Goal: Task Accomplishment & Management: Complete application form

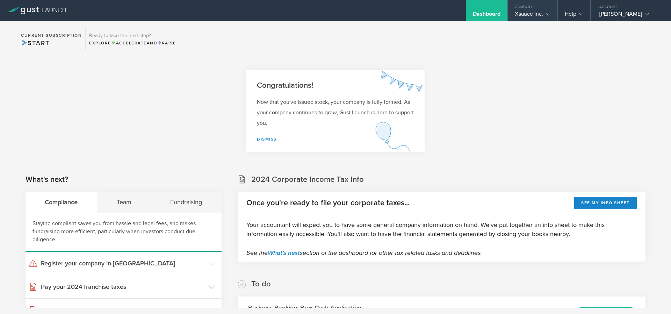
click at [515, 15] on div "Xsauce Inc." at bounding box center [532, 15] width 35 height 10
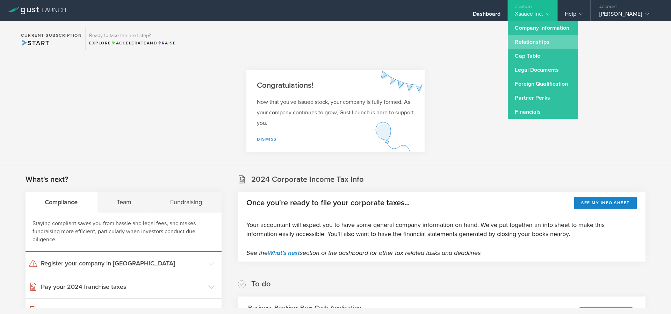
click at [533, 45] on link "Relationships" at bounding box center [543, 42] width 70 height 14
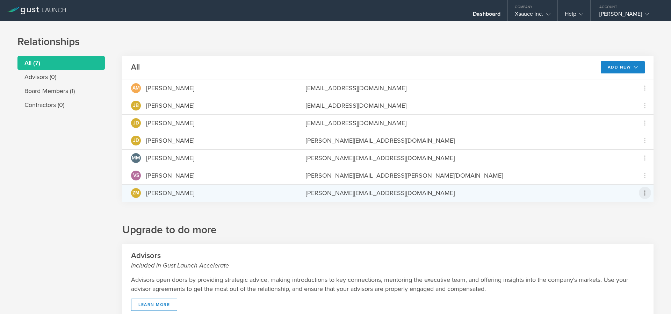
click at [643, 190] on icon at bounding box center [645, 193] width 12 height 12
click at [606, 233] on div "due to termination" at bounding box center [617, 231] width 53 height 7
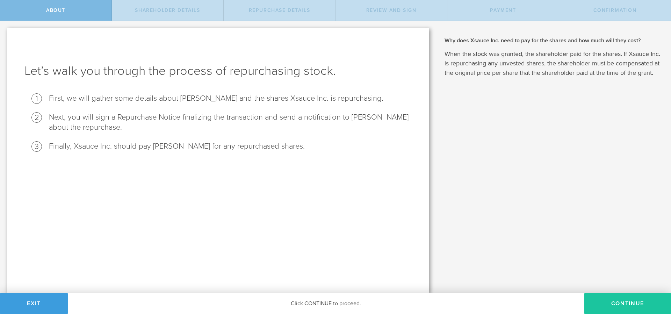
click at [620, 302] on button "Continue" at bounding box center [627, 303] width 87 height 21
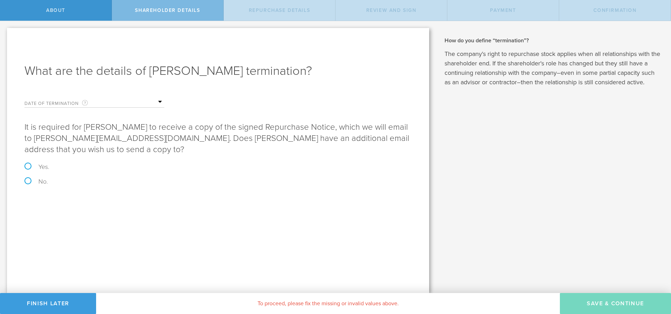
click at [82, 100] on label "Date of Termination This is the date that ZACHARY MILLER severed ties with your…" at bounding box center [59, 103] width 70 height 8
click at [159, 103] on input "text" at bounding box center [129, 102] width 70 height 10
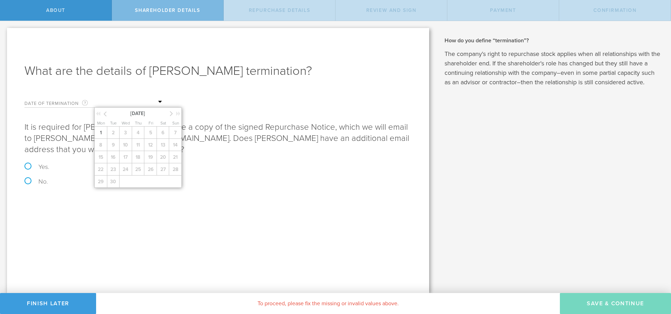
click at [104, 112] on icon at bounding box center [104, 113] width 3 height 9
click at [150, 134] on span "1" at bounding box center [150, 132] width 13 height 12
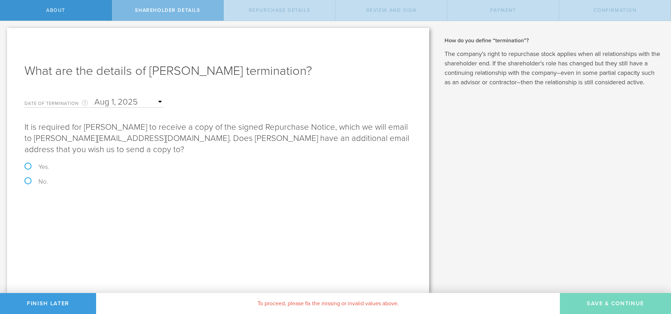
click at [27, 166] on label "Yes." at bounding box center [217, 166] width 387 height 6
click at [5, 36] on input "Yes." at bounding box center [2, 28] width 5 height 15
radio input "true"
click at [97, 231] on input "email" at bounding box center [242, 232] width 331 height 10
drag, startPoint x: 93, startPoint y: 233, endPoint x: 78, endPoint y: 234, distance: 15.8
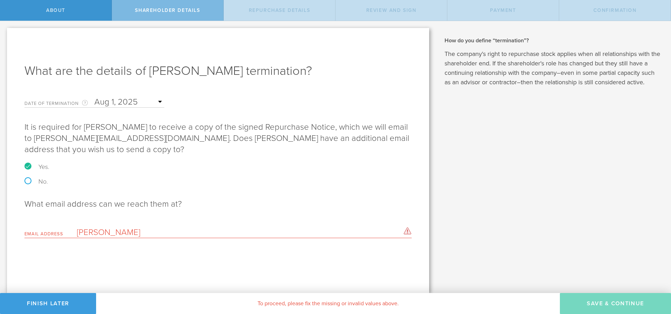
click at [78, 234] on input "zach" at bounding box center [242, 232] width 331 height 10
type input "\"
paste input "zacharymmiller97@gmail.com"
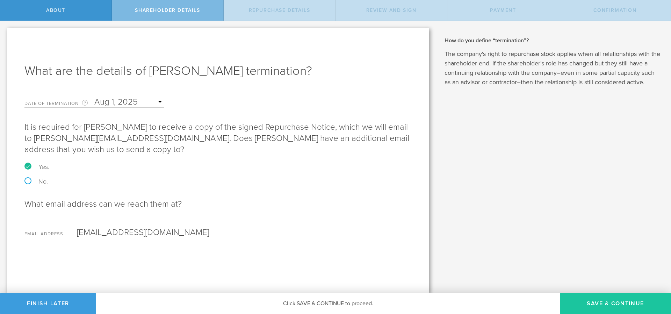
type input "zacharymmiller97@gmail.com"
click at [603, 304] on button "Save & Continue" at bounding box center [615, 303] width 111 height 21
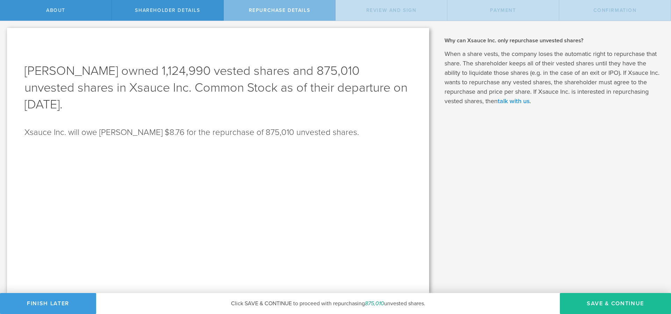
click at [515, 101] on link "talk with us" at bounding box center [513, 101] width 32 height 8
click at [470, 117] on div "Why does Xsauce Inc. need to pay for the shares and how much will they cost? Wh…" at bounding box center [553, 157] width 235 height 272
click at [518, 102] on link "talk with us" at bounding box center [513, 101] width 32 height 8
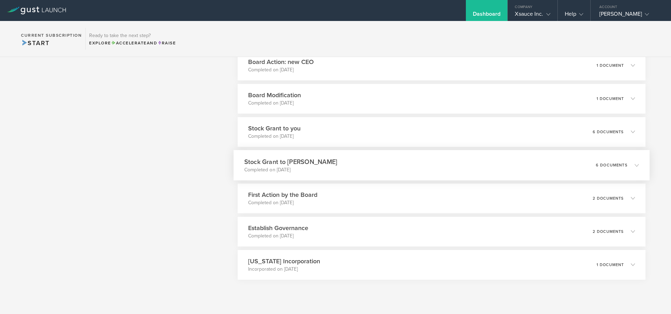
scroll to position [537, 0]
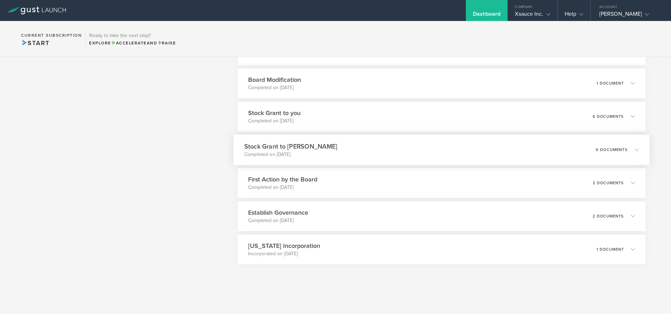
click at [304, 145] on h3 "Stock Grant to ZACHARY MILLER" at bounding box center [290, 145] width 93 height 9
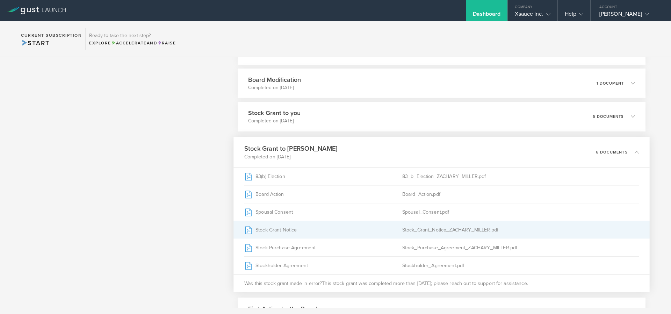
click at [275, 230] on div "Stock Grant Notice" at bounding box center [323, 229] width 158 height 17
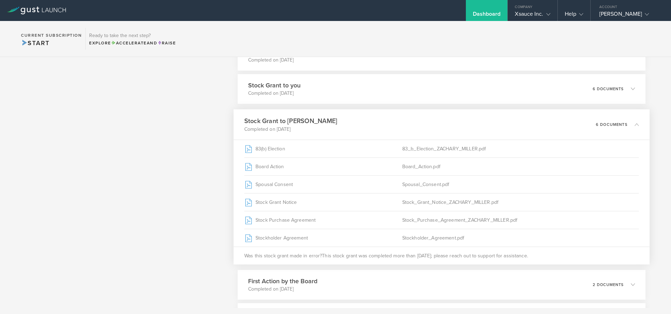
scroll to position [579, 0]
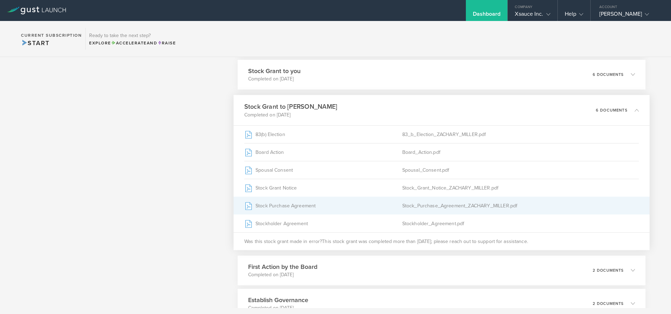
click at [296, 208] on div "Stock Purchase Agreement" at bounding box center [323, 205] width 158 height 17
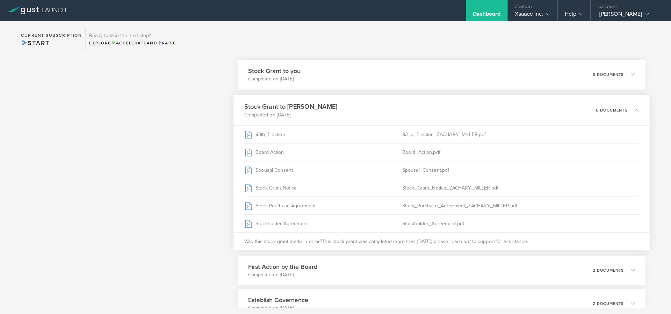
click at [504, 45] on section "Current Subscription Start Ready to take the next step? Explore Accelerate and …" at bounding box center [335, 39] width 671 height 36
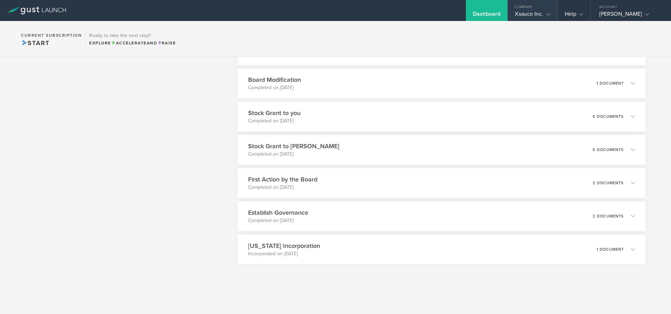
scroll to position [537, 0]
click at [479, 10] on div "Dashboard" at bounding box center [487, 15] width 28 height 10
click at [531, 13] on div "Xsauce Inc." at bounding box center [532, 15] width 35 height 10
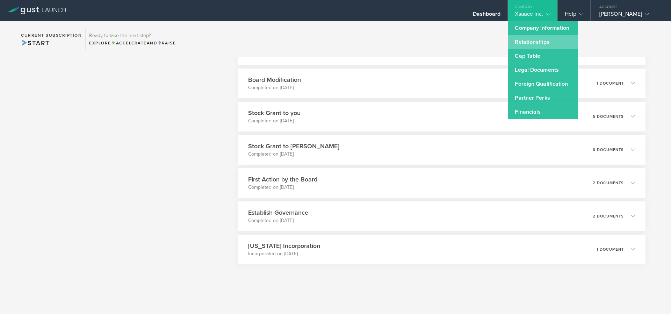
click at [541, 41] on link "Relationships" at bounding box center [543, 42] width 70 height 14
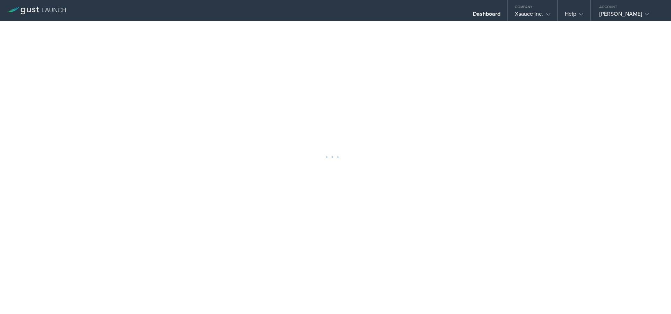
scroll to position [495, 0]
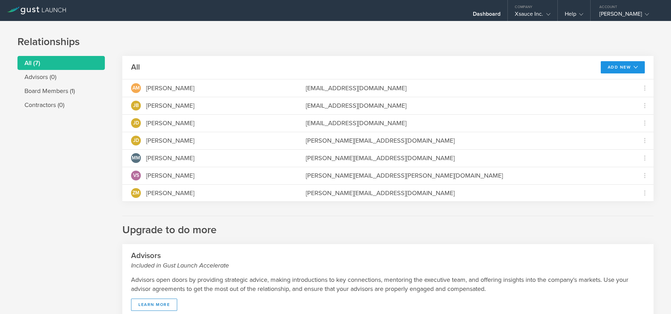
drag, startPoint x: 605, startPoint y: 73, endPoint x: 609, endPoint y: 71, distance: 4.9
click at [607, 72] on button "Add New" at bounding box center [623, 67] width 44 height 12
click at [625, 66] on button "Add New" at bounding box center [623, 67] width 44 height 12
click at [633, 67] on icon at bounding box center [635, 67] width 4 height 4
click at [503, 38] on h1 "Relationships" at bounding box center [335, 42] width 636 height 14
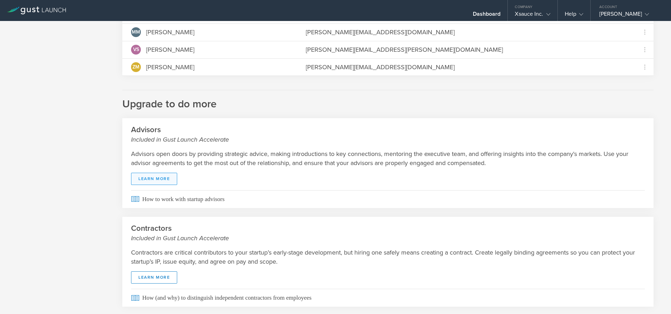
scroll to position [145, 0]
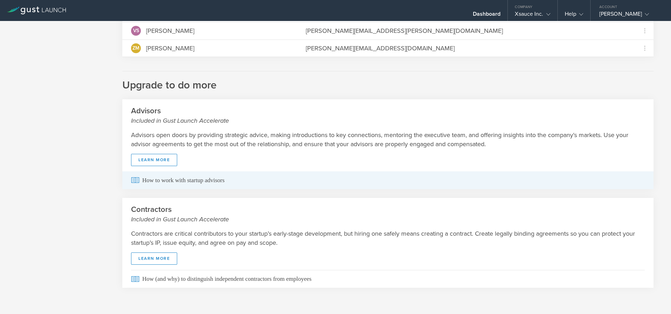
click at [160, 180] on span "How to work with startup advisors" at bounding box center [388, 180] width 514 height 18
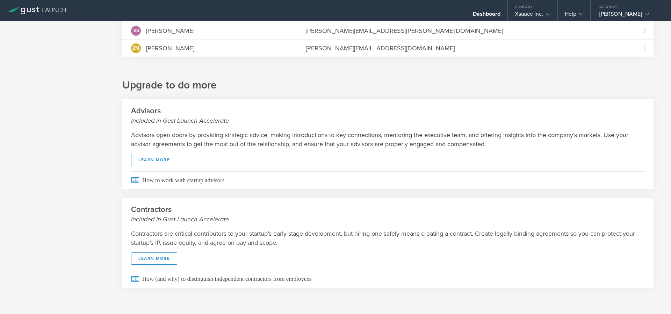
scroll to position [0, 0]
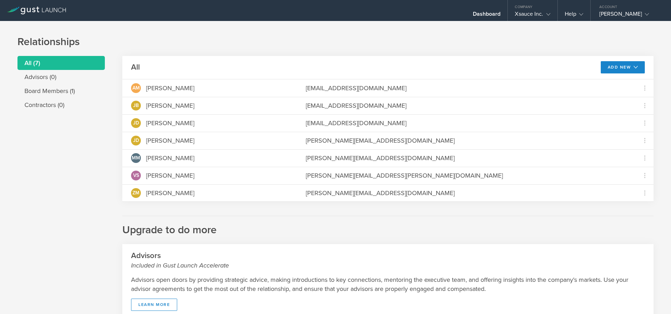
click at [45, 8] on icon at bounding box center [36, 11] width 59 height 8
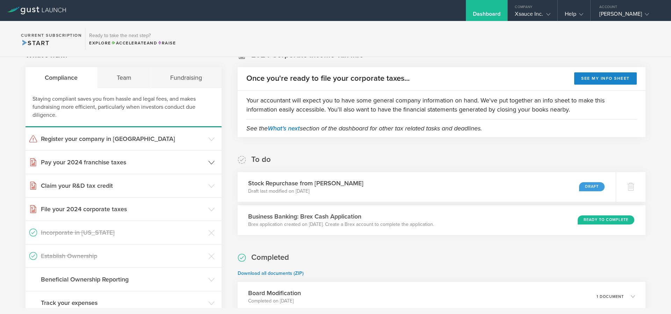
scroll to position [126, 0]
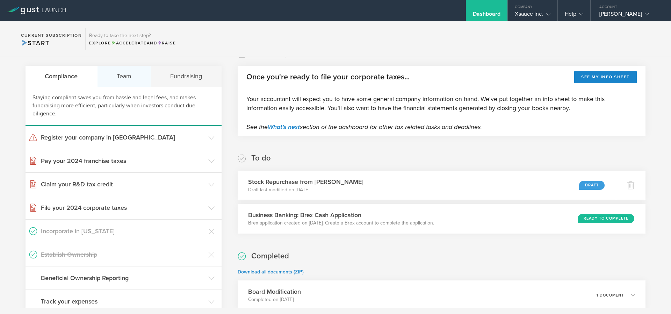
click at [137, 77] on div "Team" at bounding box center [124, 76] width 54 height 21
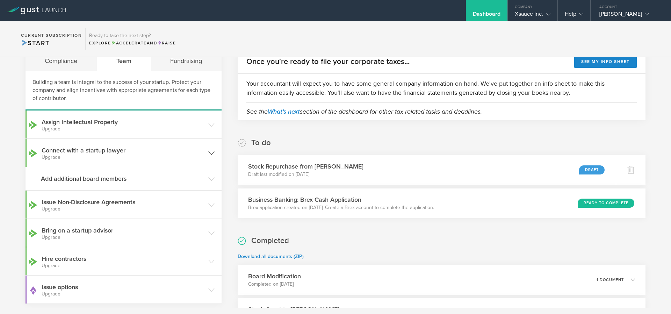
scroll to position [168, 0]
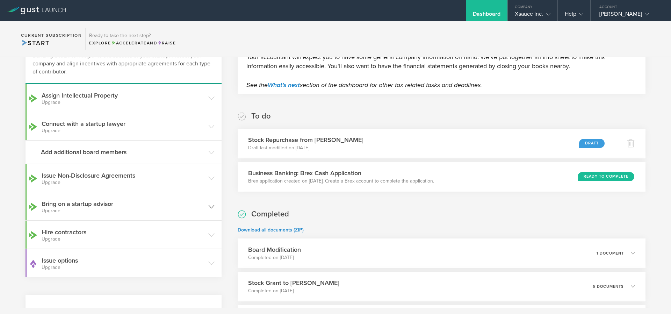
click at [209, 206] on icon at bounding box center [211, 206] width 6 height 6
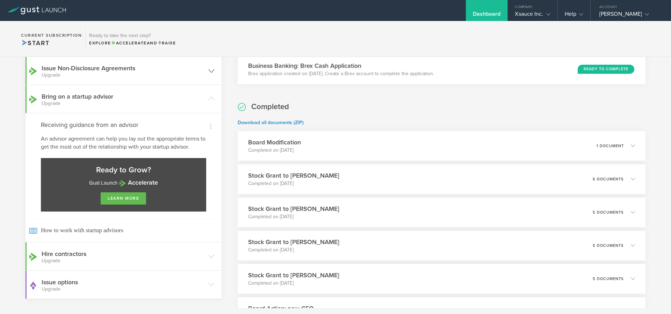
scroll to position [293, 0]
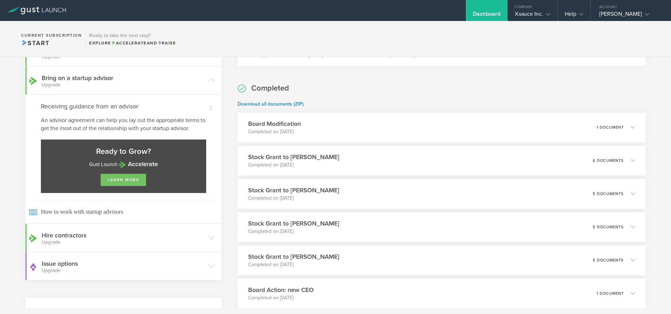
click at [126, 181] on link "learn more" at bounding box center [123, 180] width 45 height 12
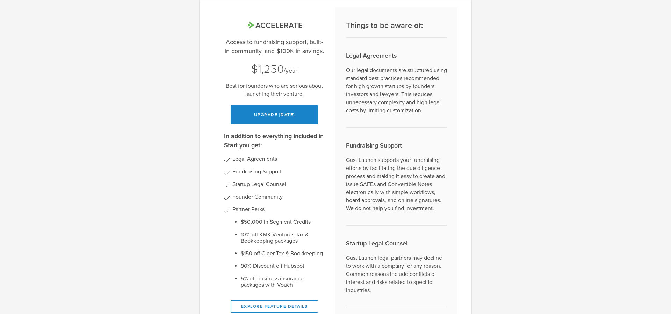
scroll to position [84, 0]
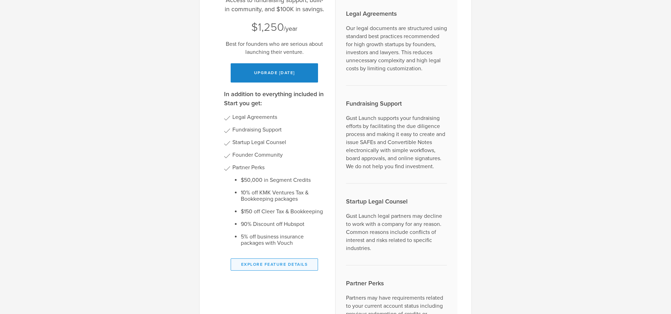
click at [272, 267] on button "Explore Feature Details" at bounding box center [274, 264] width 87 height 12
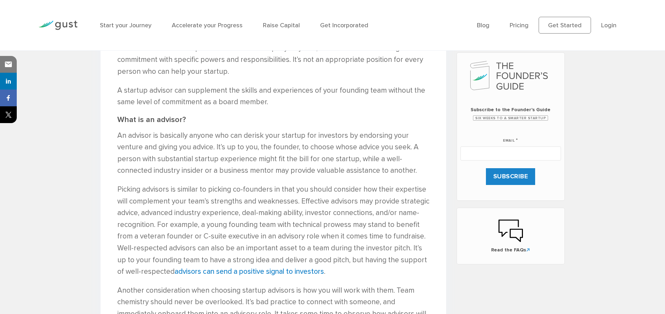
scroll to position [252, 0]
